Goal: Navigation & Orientation: Find specific page/section

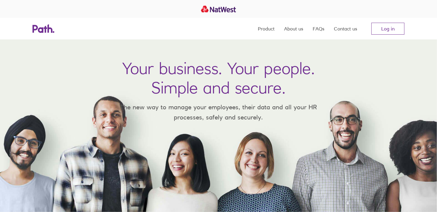
click at [378, 19] on nav "Product About us FAQs Contact us Log in" at bounding box center [331, 28] width 147 height 21
click at [384, 29] on link "Log in" at bounding box center [388, 29] width 33 height 12
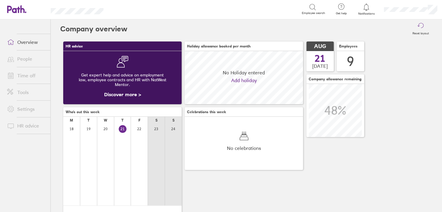
scroll to position [53, 118]
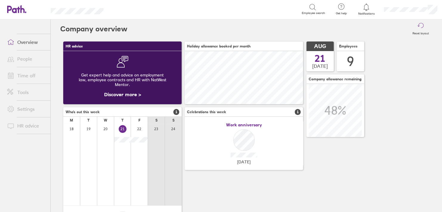
click at [35, 72] on link "Time off" at bounding box center [26, 75] width 48 height 12
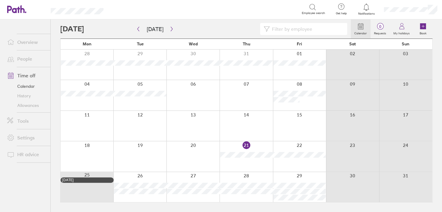
click at [30, 57] on link "People" at bounding box center [26, 59] width 48 height 12
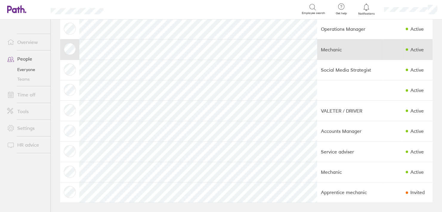
scroll to position [35, 0]
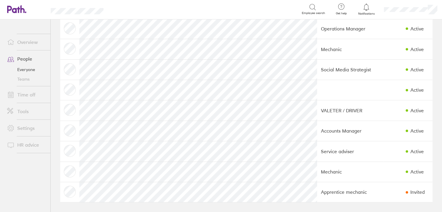
click at [28, 41] on link "Overview" at bounding box center [26, 42] width 48 height 12
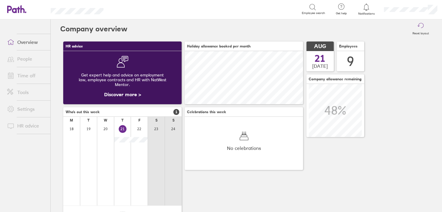
scroll to position [53, 118]
